Goal: Task Accomplishment & Management: Manage account settings

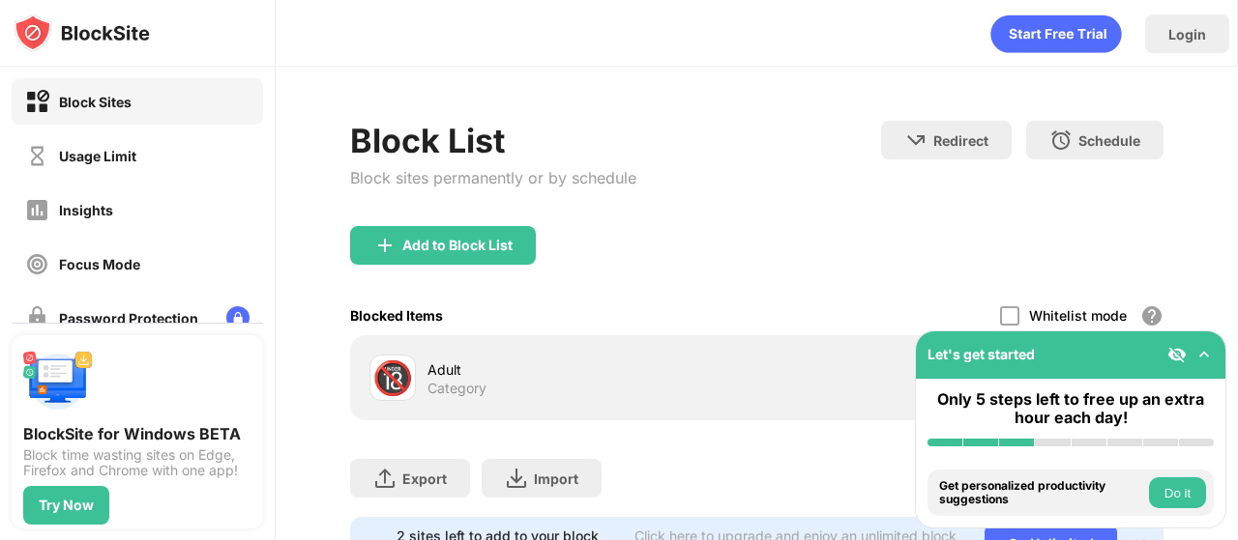
click at [460, 255] on div "Add to Block List" at bounding box center [756, 261] width 813 height 70
click at [458, 247] on div "Add to Block List" at bounding box center [457, 245] width 110 height 15
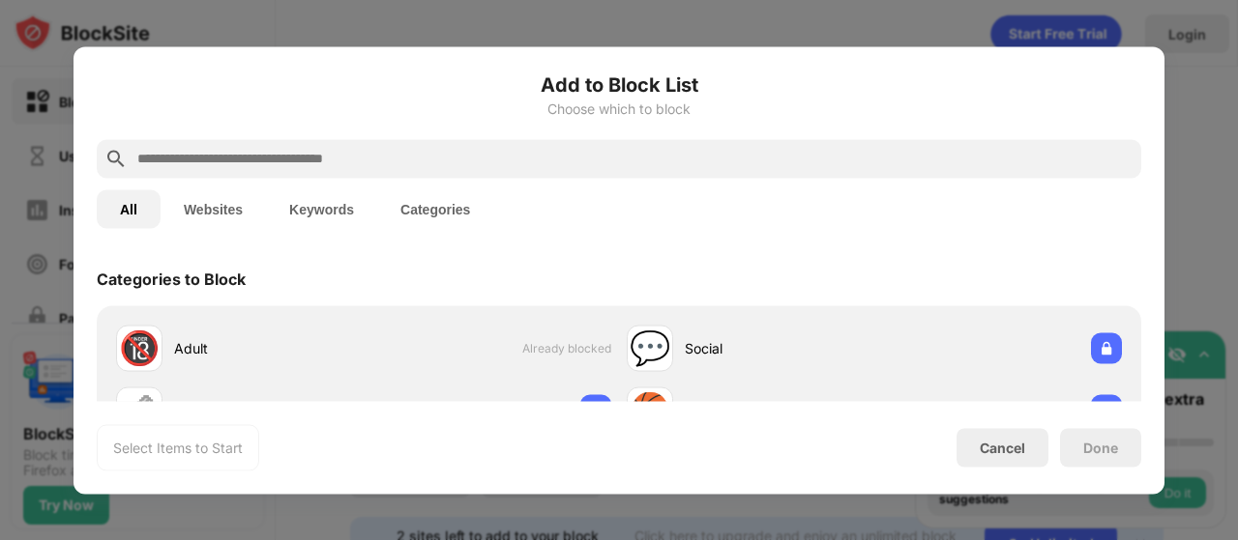
click at [248, 160] on input "text" at bounding box center [634, 158] width 998 height 23
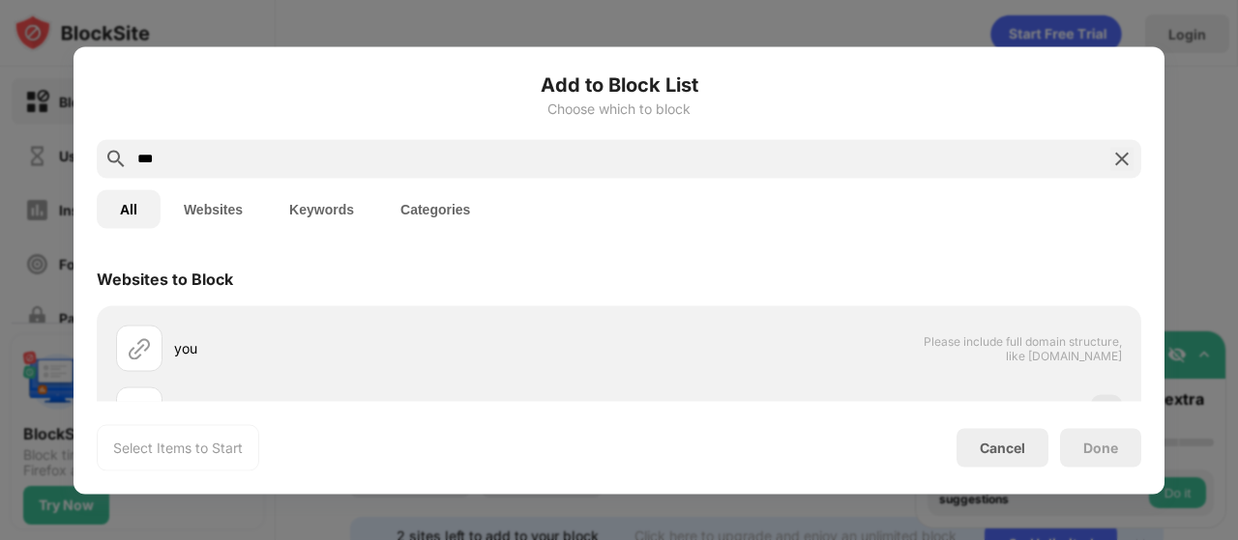
click at [214, 225] on button "Websites" at bounding box center [212, 208] width 105 height 39
click at [134, 211] on button "All" at bounding box center [129, 208] width 64 height 39
click at [0, 539] on div "Add to Block List Choose which to block *** All Websites Keywords Categories We…" at bounding box center [619, 540] width 1238 height 0
type input "*"
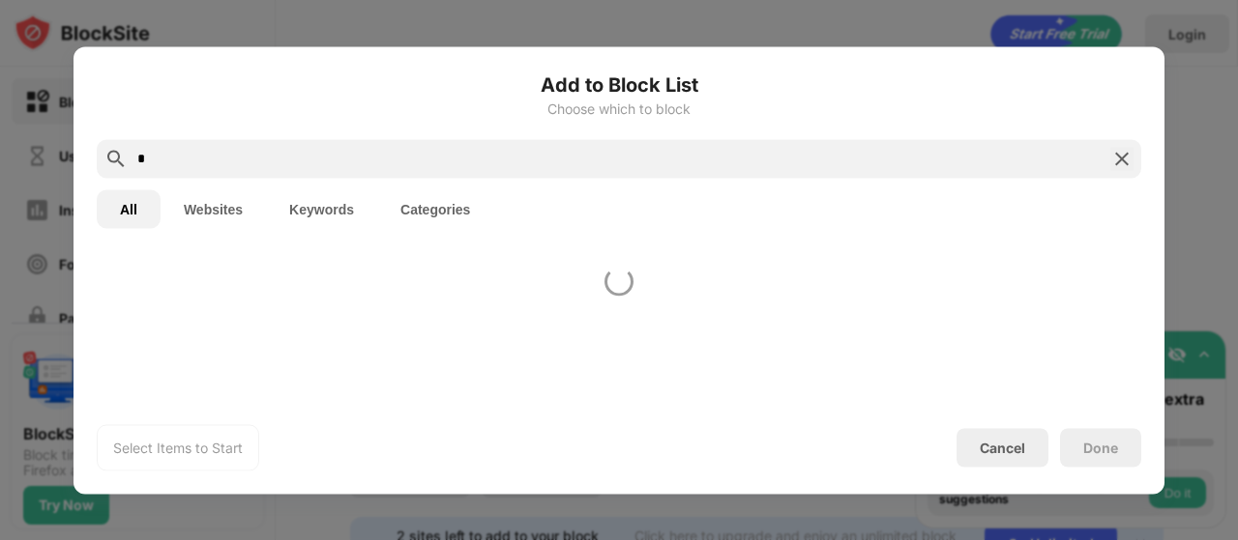
drag, startPoint x: 214, startPoint y: 156, endPoint x: 2, endPoint y: 154, distance: 211.7
click at [2, 539] on div "Add to Block List Choose which to block * All Websites Keywords Categories Sele…" at bounding box center [619, 540] width 1238 height 0
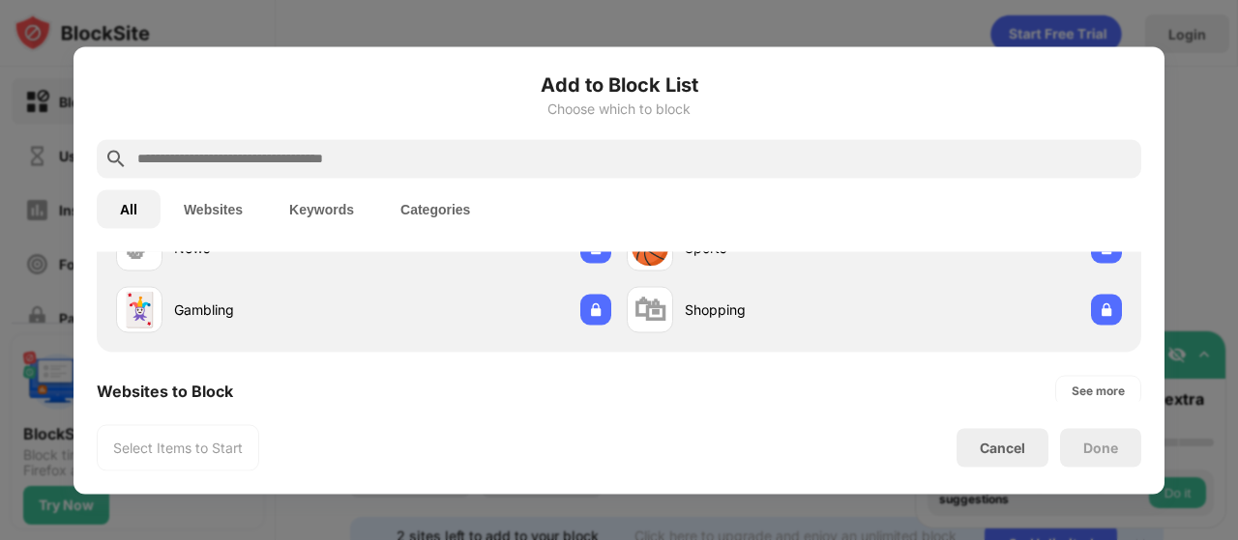
scroll to position [193, 0]
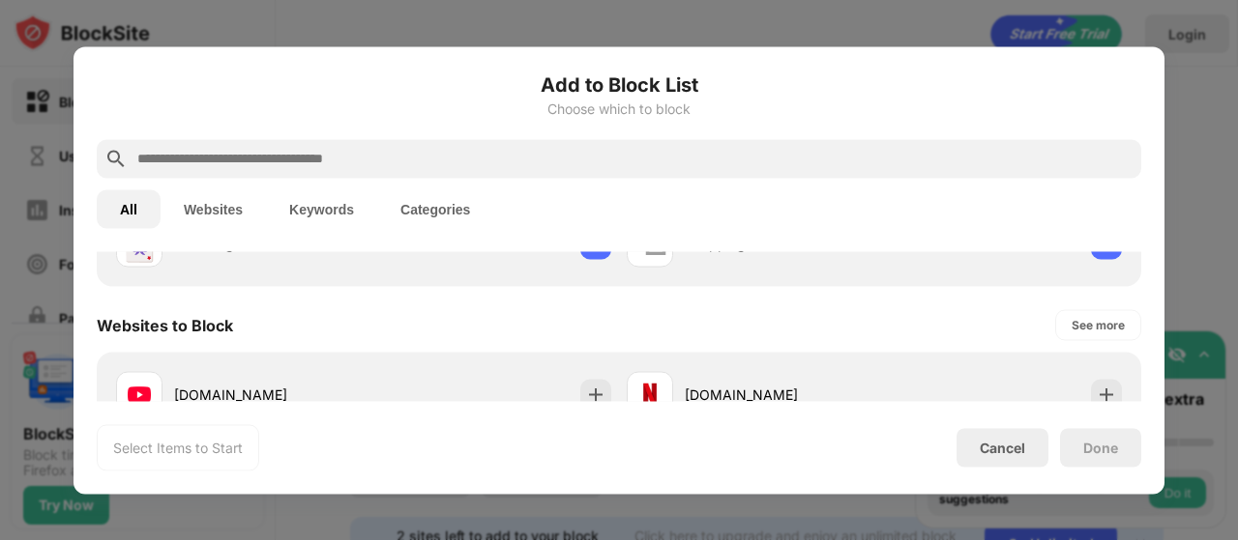
scroll to position [232, 0]
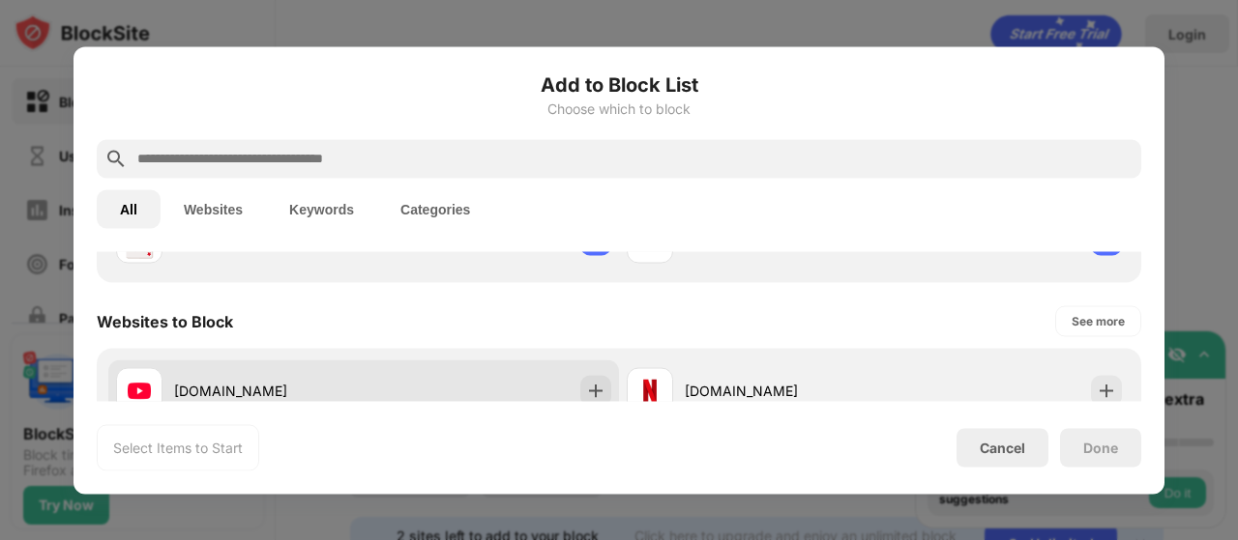
click at [236, 377] on div "[DOMAIN_NAME]" at bounding box center [240, 390] width 248 height 46
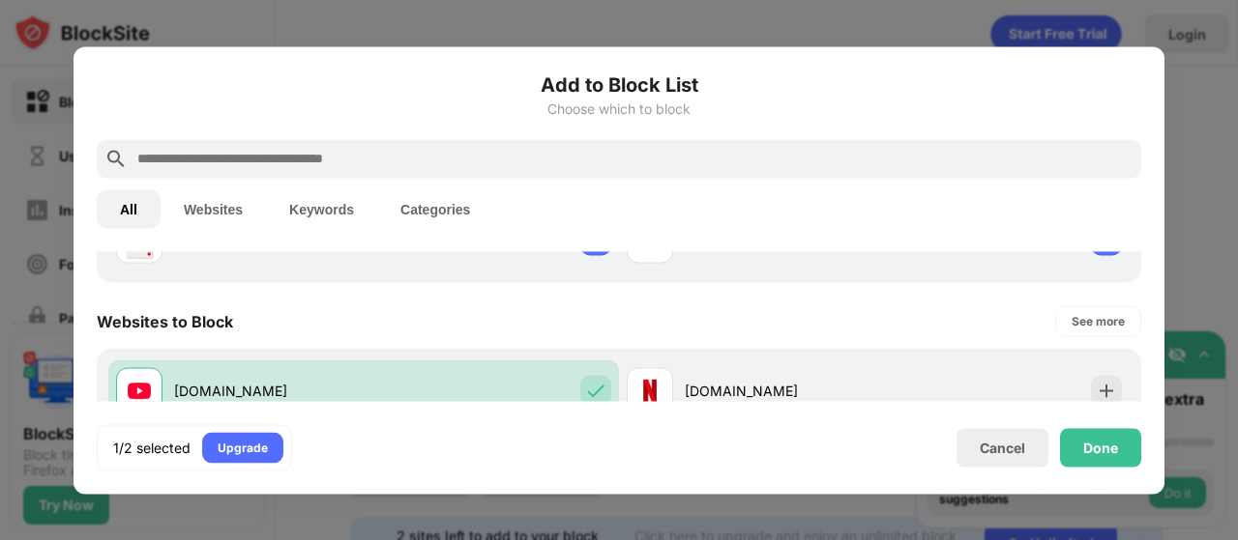
click at [313, 167] on input "text" at bounding box center [634, 158] width 998 height 23
click at [1092, 447] on div "Done" at bounding box center [1100, 447] width 35 height 15
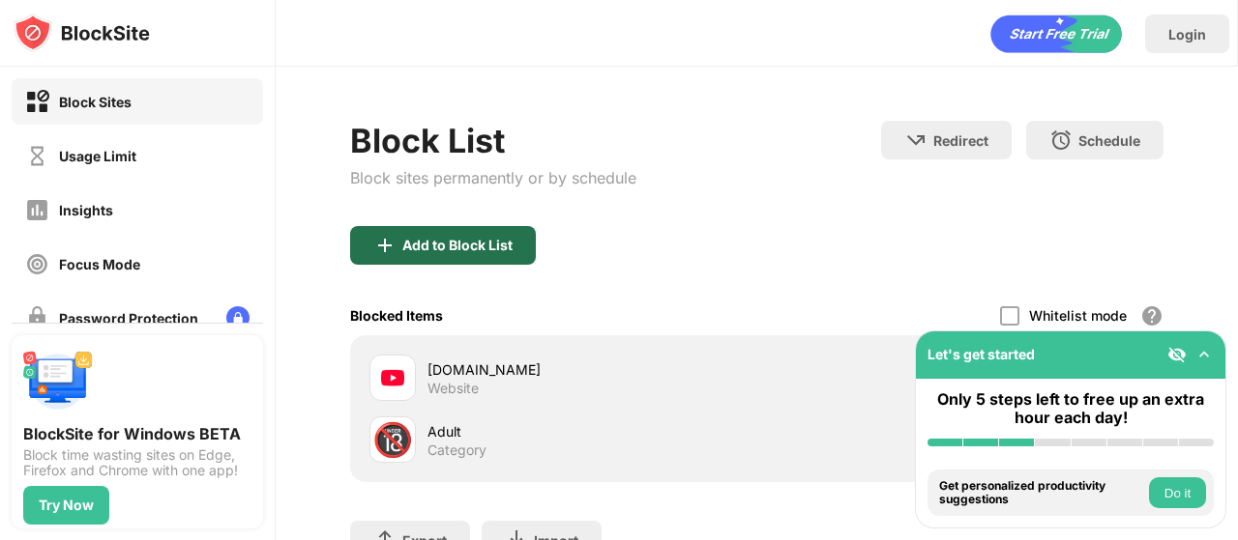
click at [464, 247] on div "Add to Block List" at bounding box center [457, 245] width 110 height 15
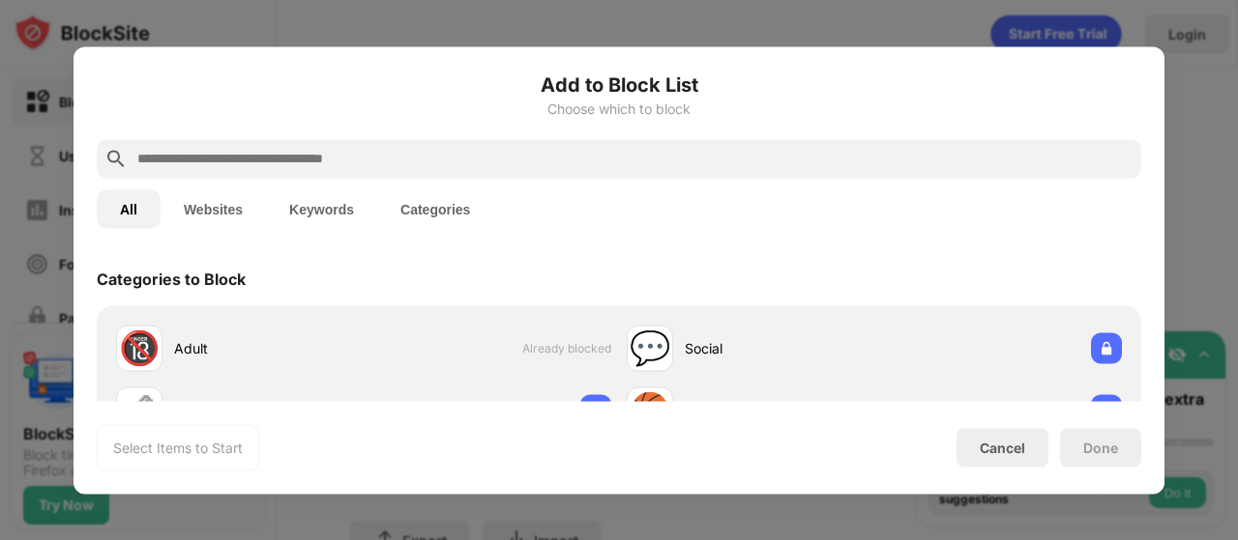
click at [287, 149] on input "text" at bounding box center [634, 158] width 998 height 23
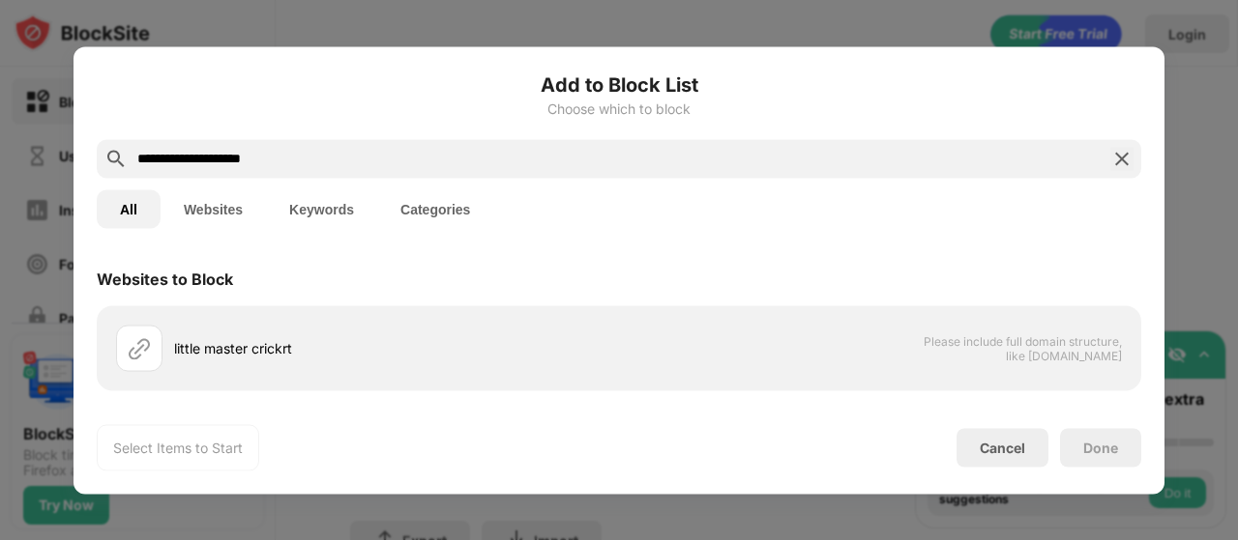
click at [244, 155] on input "**********" at bounding box center [618, 158] width 967 height 23
click at [257, 153] on input "**********" at bounding box center [618, 158] width 967 height 23
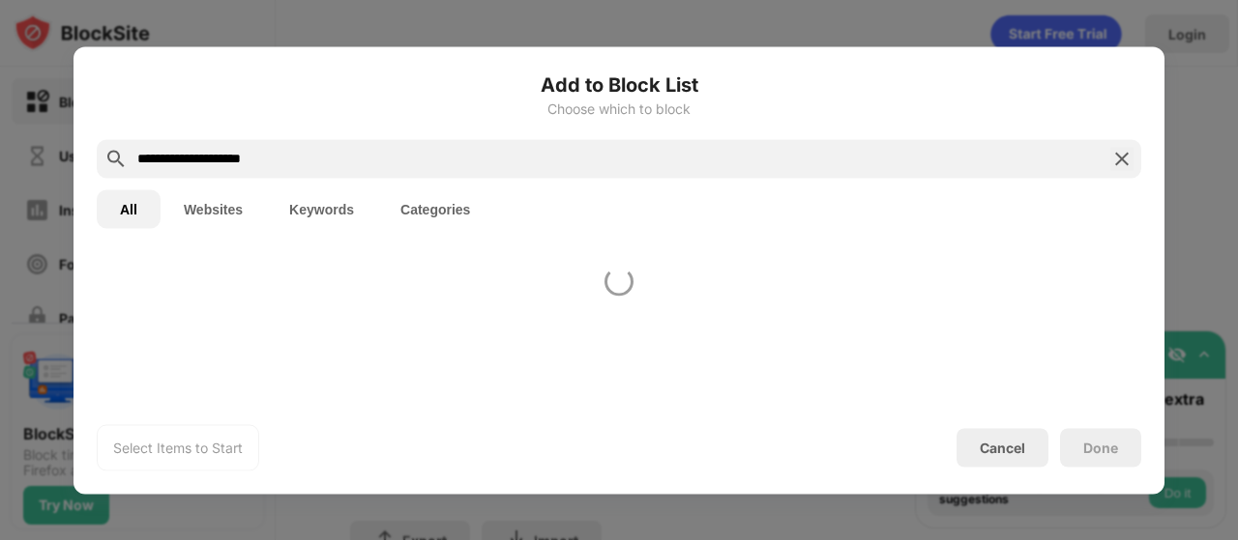
type input "**********"
click at [209, 221] on button "Websites" at bounding box center [212, 208] width 105 height 39
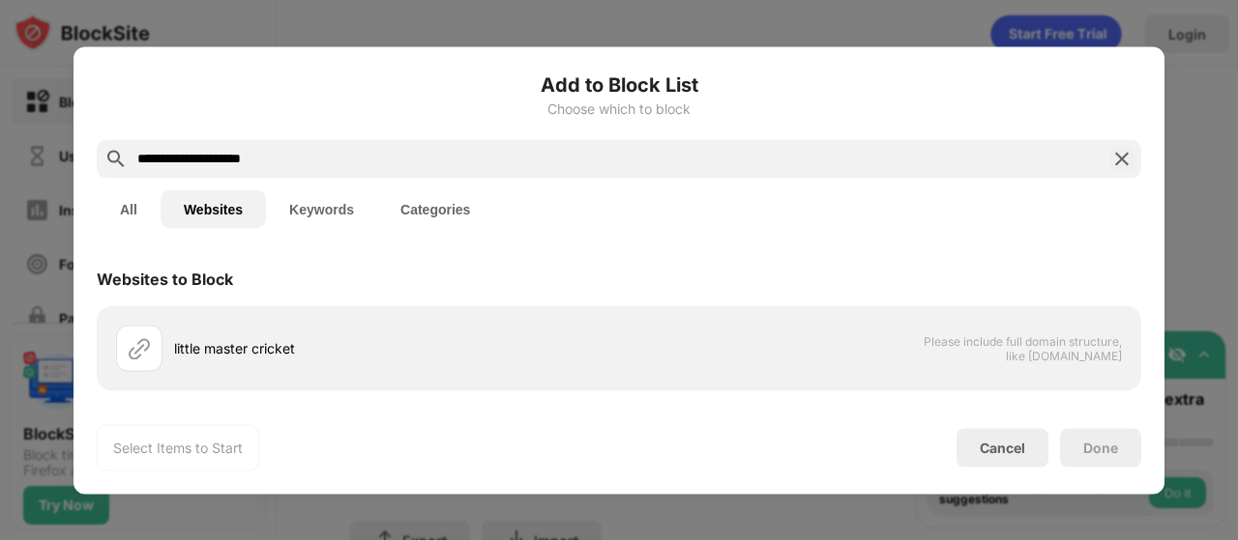
click at [296, 198] on button "Keywords" at bounding box center [321, 208] width 111 height 39
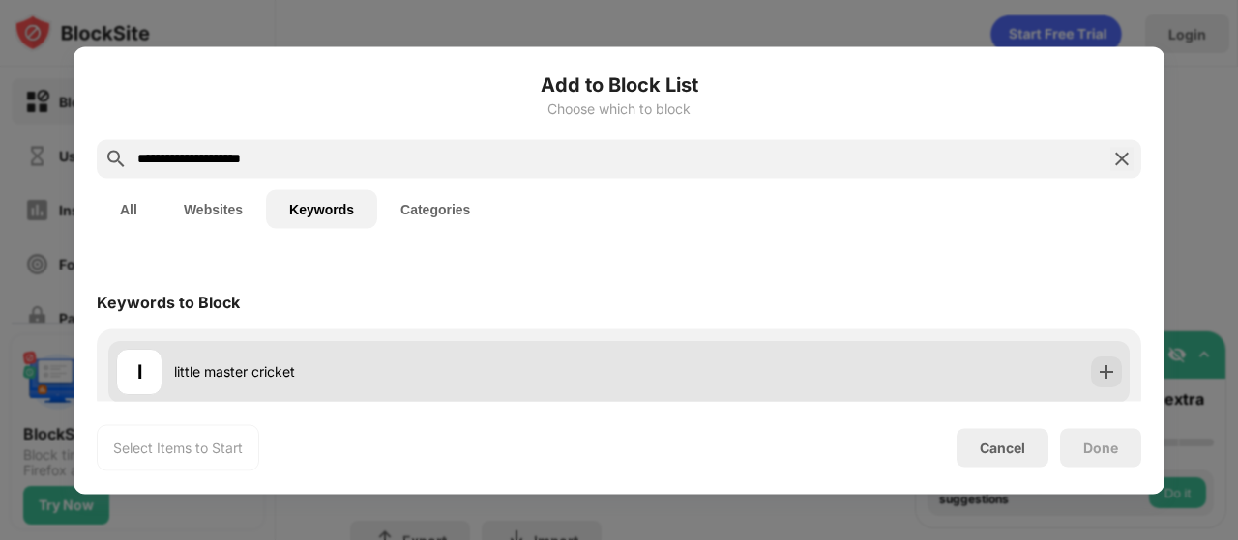
click at [996, 370] on div "l little master cricket" at bounding box center [618, 371] width 1021 height 62
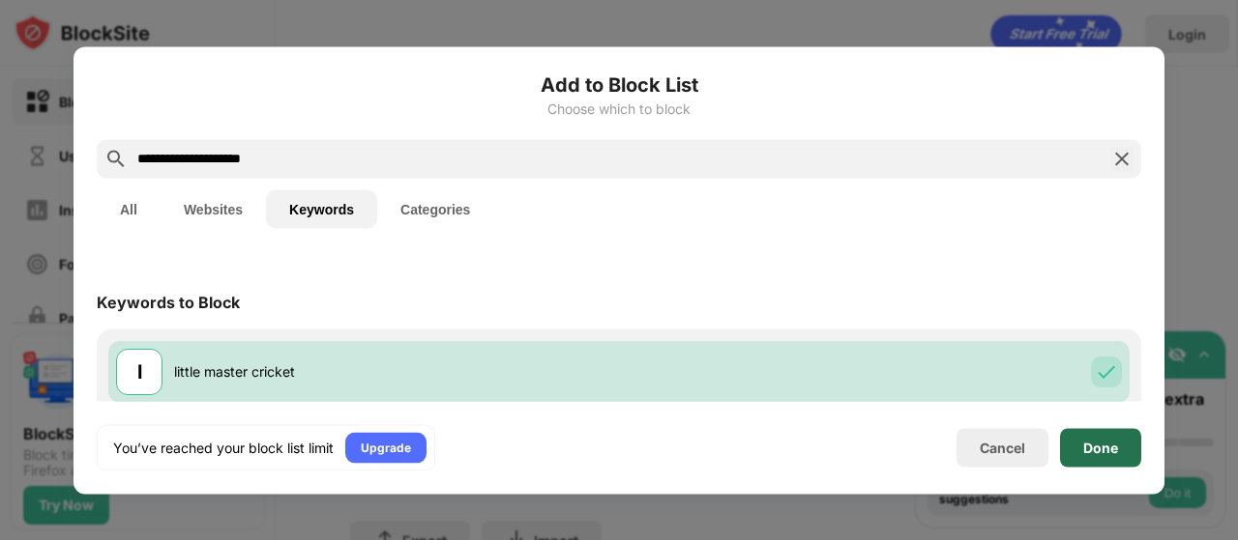
click at [1094, 449] on div "Done" at bounding box center [1100, 447] width 35 height 15
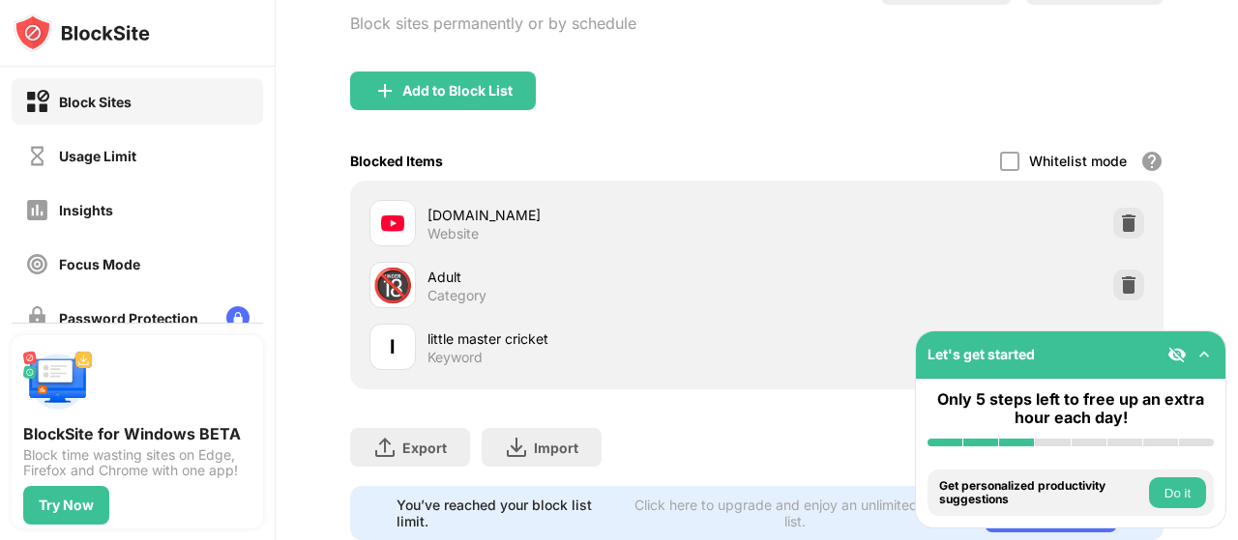
scroll to position [193, 0]
